Goal: Task Accomplishment & Management: Complete application form

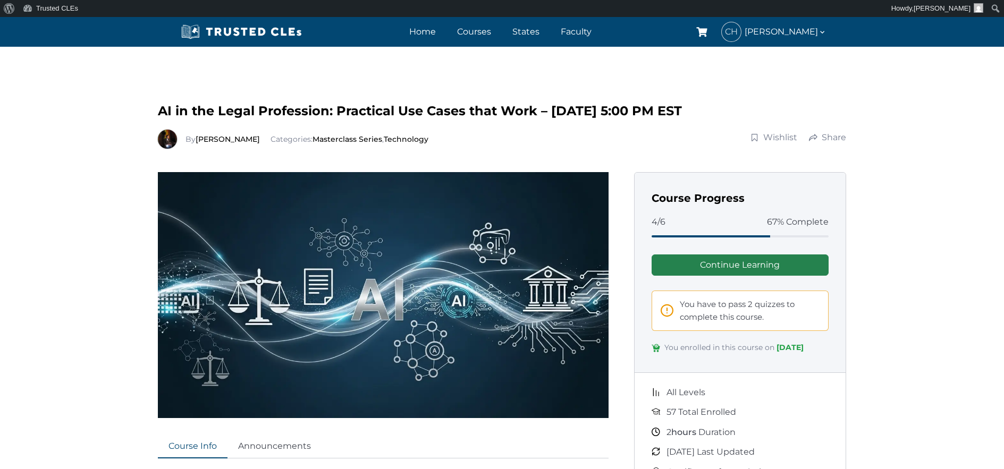
click at [727, 263] on link "Continue Learning" at bounding box center [739, 264] width 177 height 21
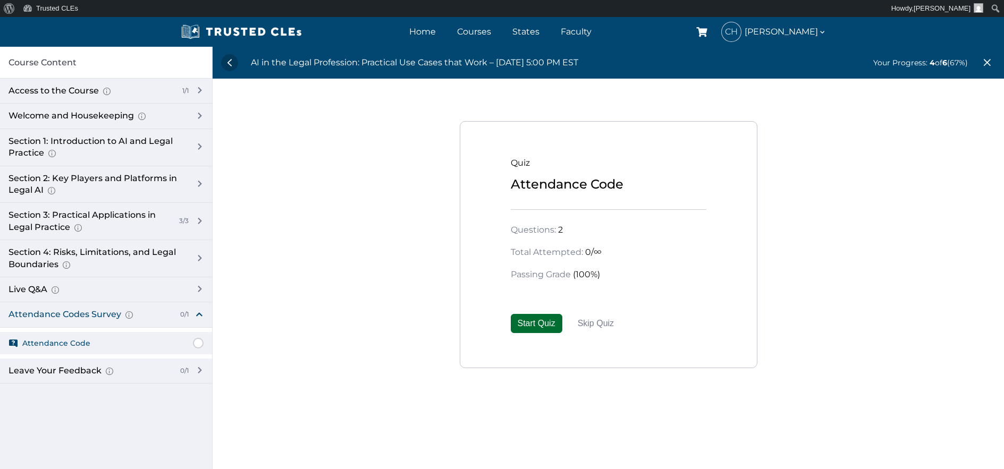
click at [537, 319] on button "Start Quiz" at bounding box center [537, 323] width 52 height 19
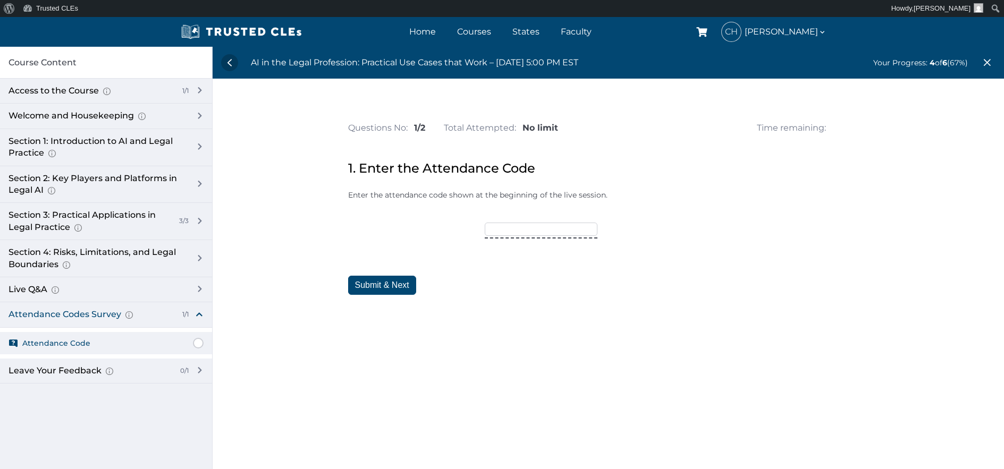
click at [497, 231] on input"] "text" at bounding box center [540, 229] width 113 height 13
type input"] "Trusted15"
click at [385, 285] on button "Submit & Next" at bounding box center [382, 285] width 68 height 19
click at [518, 229] on input"] "text" at bounding box center [554, 229] width 113 height 13
type input"] "October25"
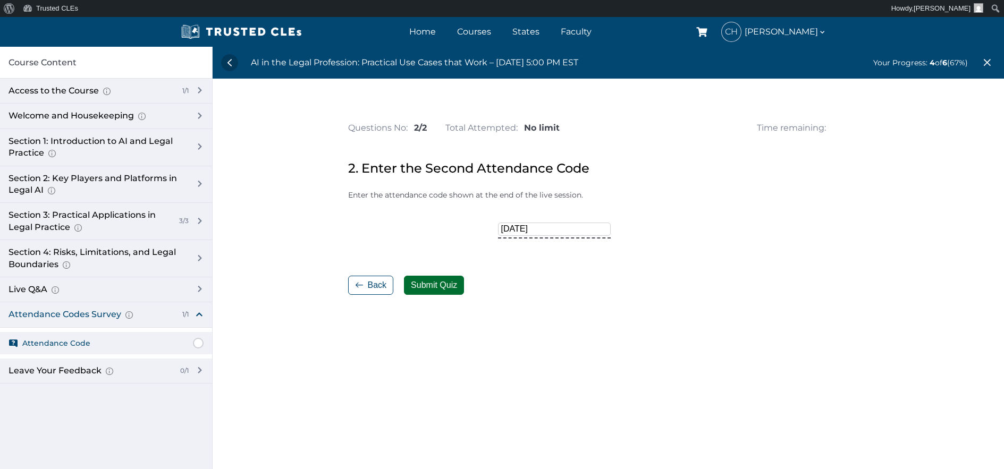
click at [439, 283] on button "Submit Quiz" at bounding box center [434, 285] width 60 height 19
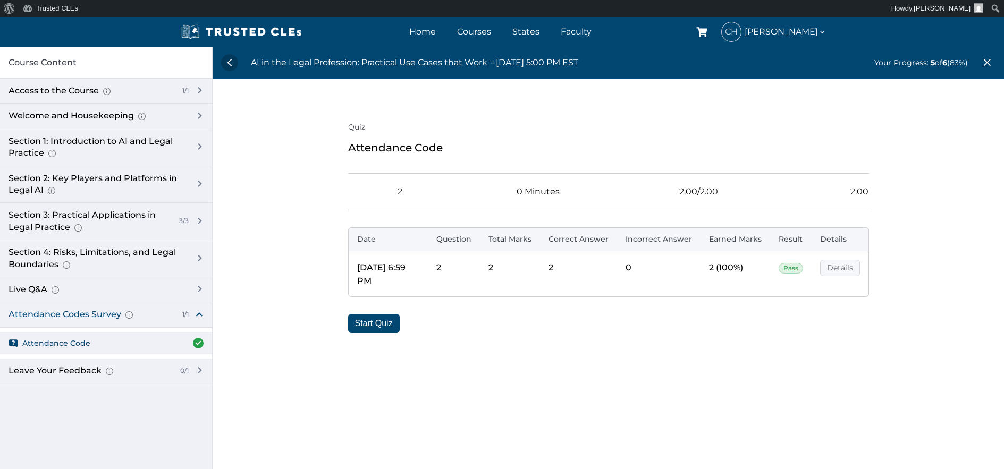
click at [839, 266] on link "Details" at bounding box center [840, 268] width 40 height 16
